Goal: Information Seeking & Learning: Check status

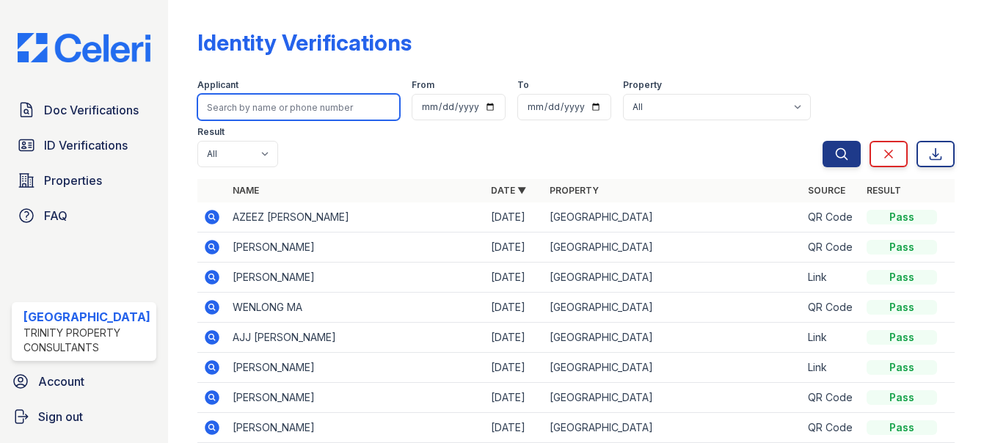
click at [266, 117] on input "search" at bounding box center [298, 107] width 202 height 26
type input "a"
type input "manquen"
click at [822, 141] on button "Search" at bounding box center [841, 154] width 38 height 26
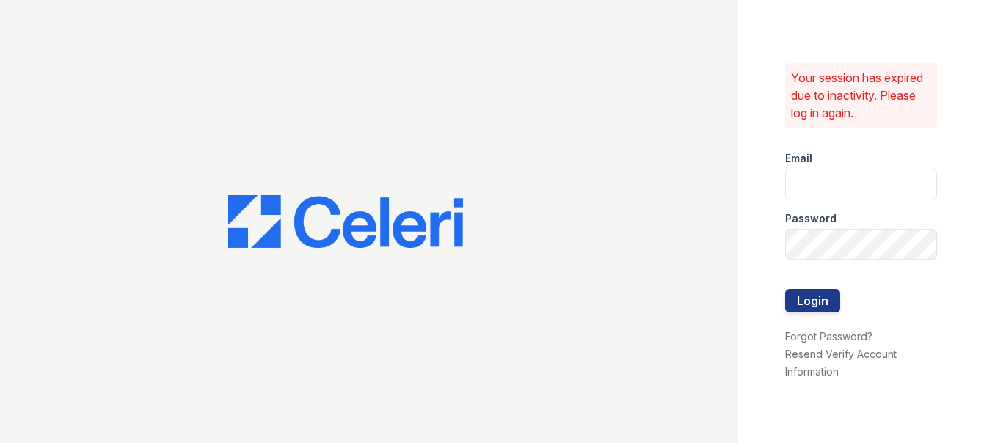
type input "arrivestreetervilleleasing@trinity-pm.com"
click at [805, 307] on button "Login" at bounding box center [812, 300] width 55 height 23
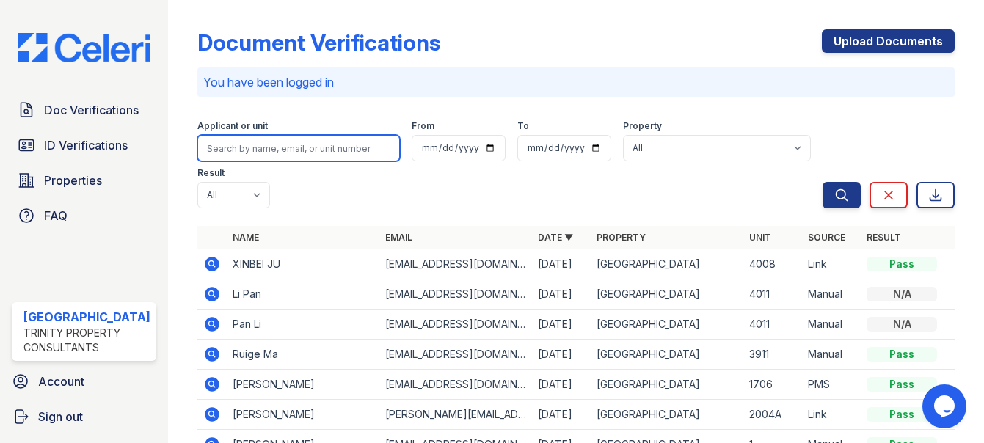
click at [304, 149] on input "search" at bounding box center [298, 148] width 202 height 26
click at [304, 150] on input "manq" at bounding box center [298, 148] width 202 height 26
type input "manquen"
click at [822, 182] on button "Search" at bounding box center [841, 195] width 38 height 26
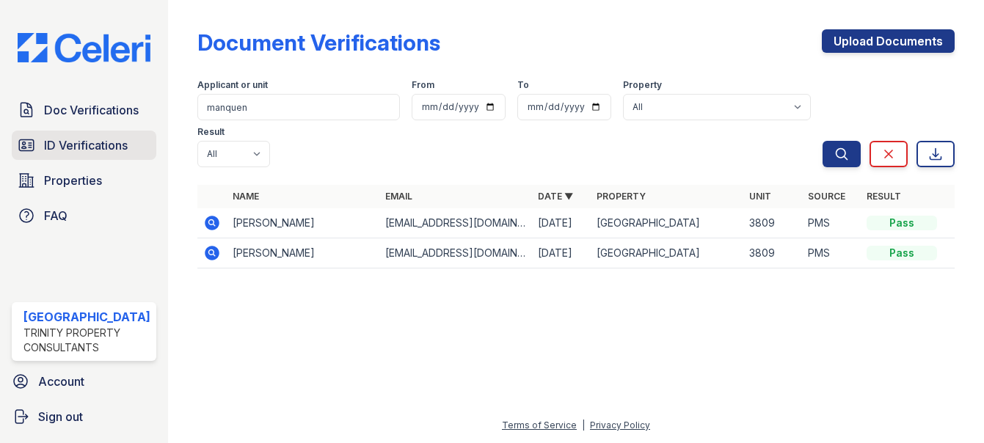
click at [57, 155] on link "ID Verifications" at bounding box center [84, 145] width 145 height 29
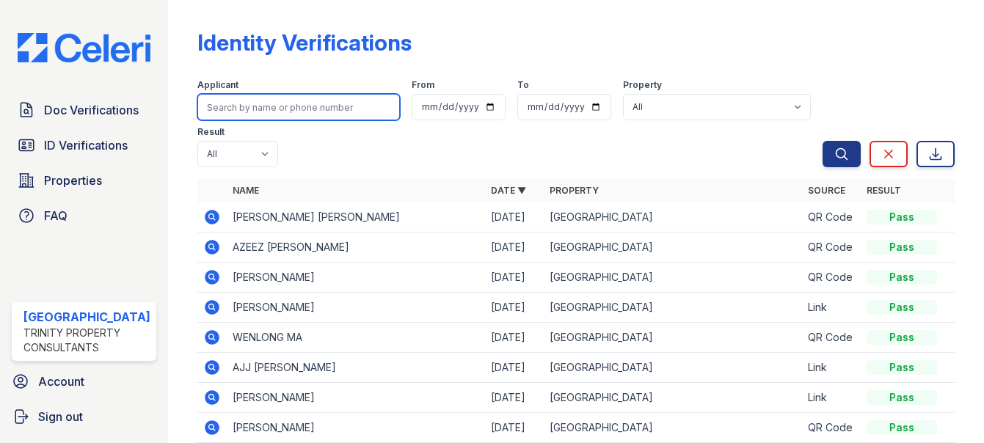
drag, startPoint x: 256, startPoint y: 112, endPoint x: 265, endPoint y: 112, distance: 8.8
click at [257, 112] on input "search" at bounding box center [298, 107] width 202 height 26
type input "manquen"
click at [822, 141] on button "Search" at bounding box center [841, 154] width 38 height 26
